Goal: Find specific page/section: Find specific page/section

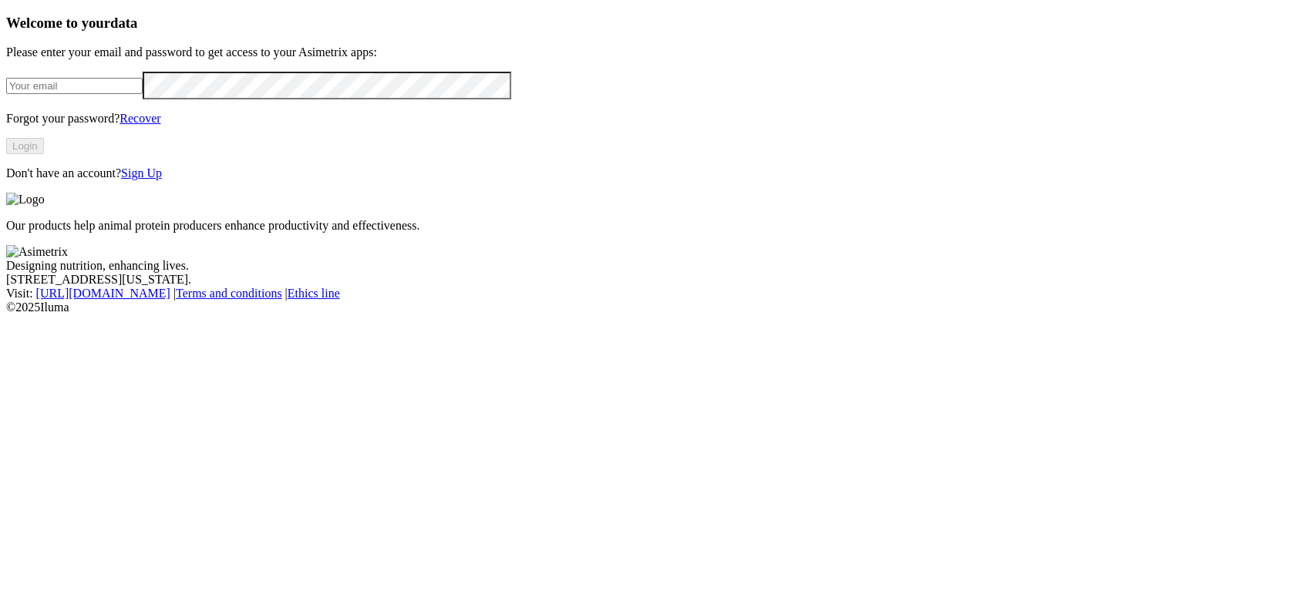
type input "[PERSON_NAME][EMAIL_ADDRESS][PERSON_NAME][DOMAIN_NAME]"
click at [44, 154] on button "Login" at bounding box center [25, 146] width 38 height 16
